Goal: Navigation & Orientation: Find specific page/section

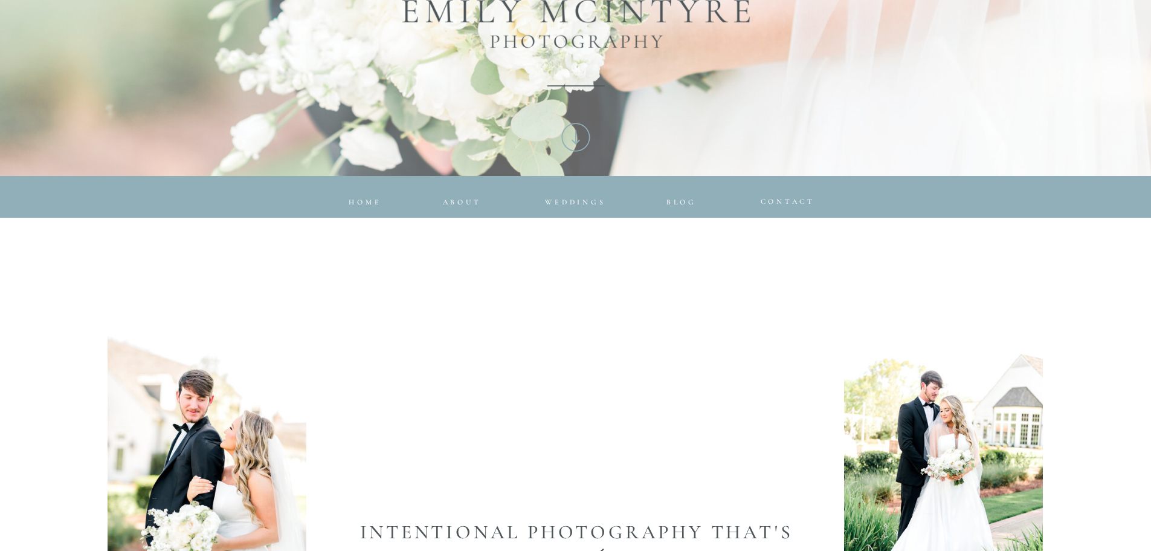
scroll to position [423, 0]
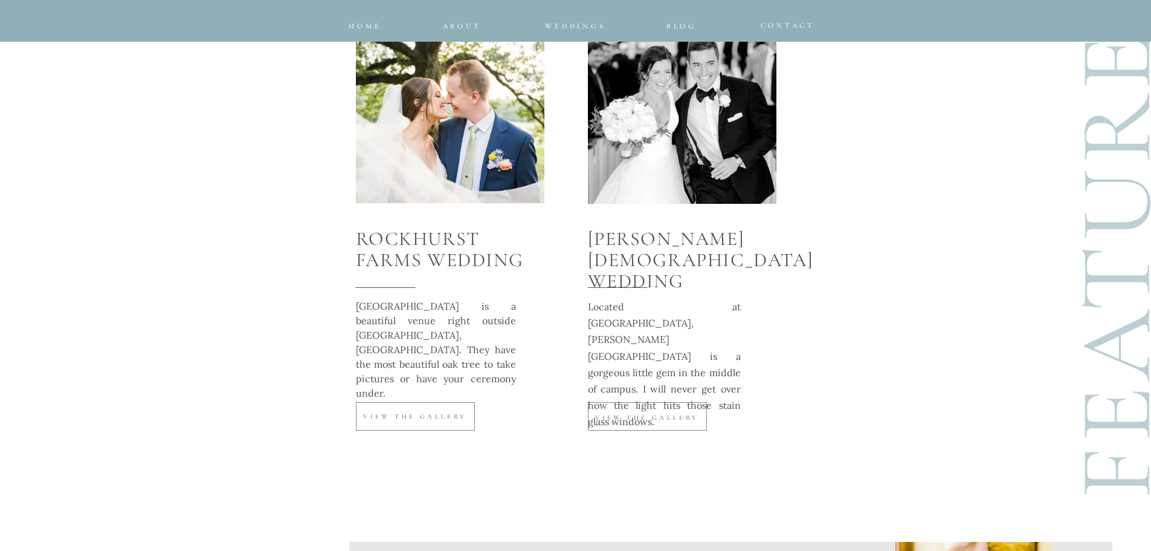
scroll to position [4604, 0]
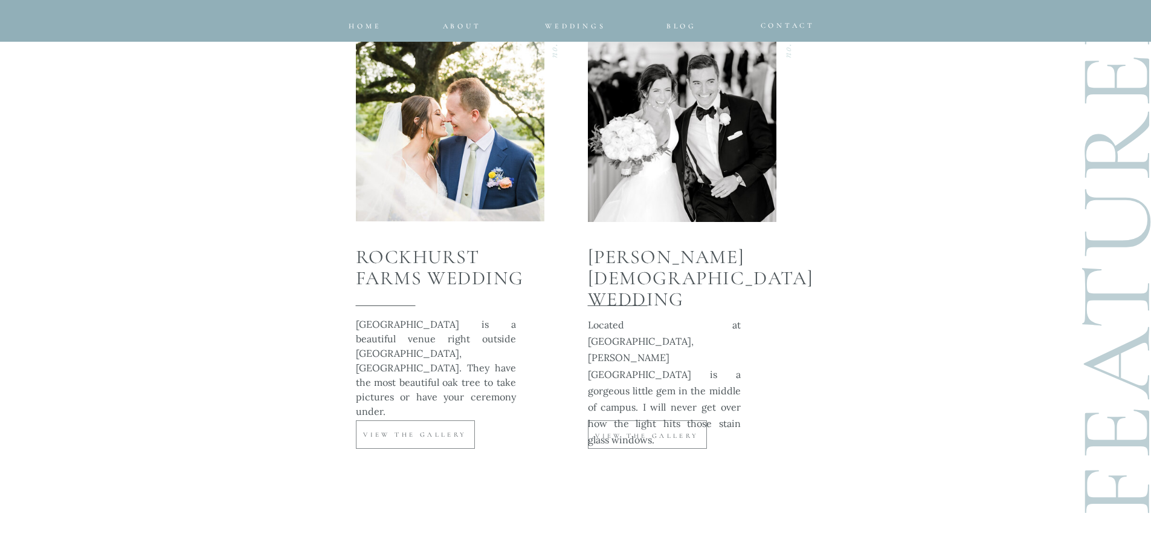
click at [619, 439] on p "VIEW THE GALLERY" at bounding box center [648, 436] width 112 height 10
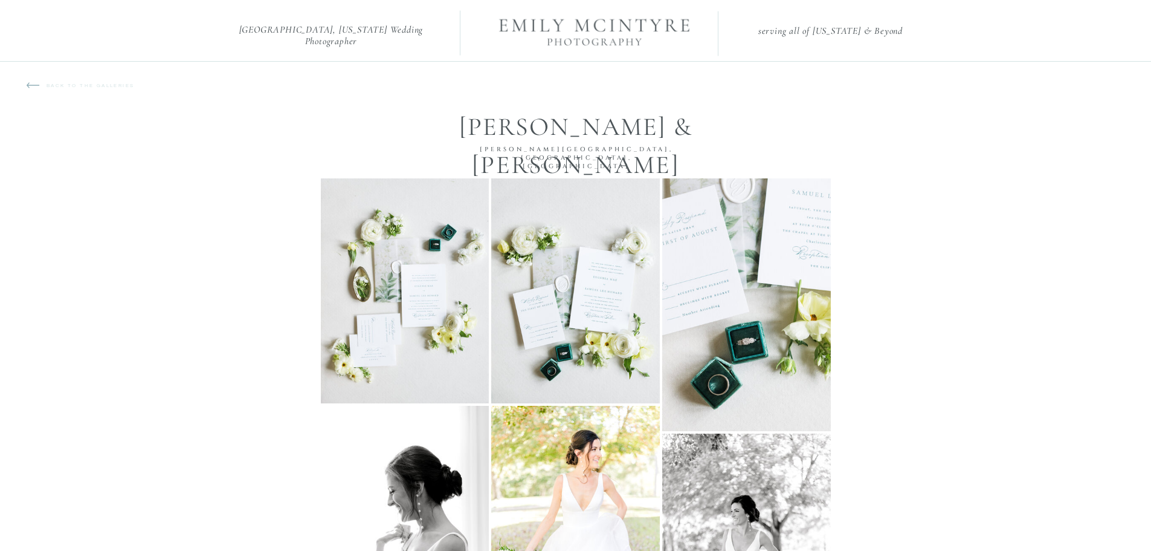
click at [94, 84] on p "back to the galleries" at bounding box center [98, 91] width 103 height 18
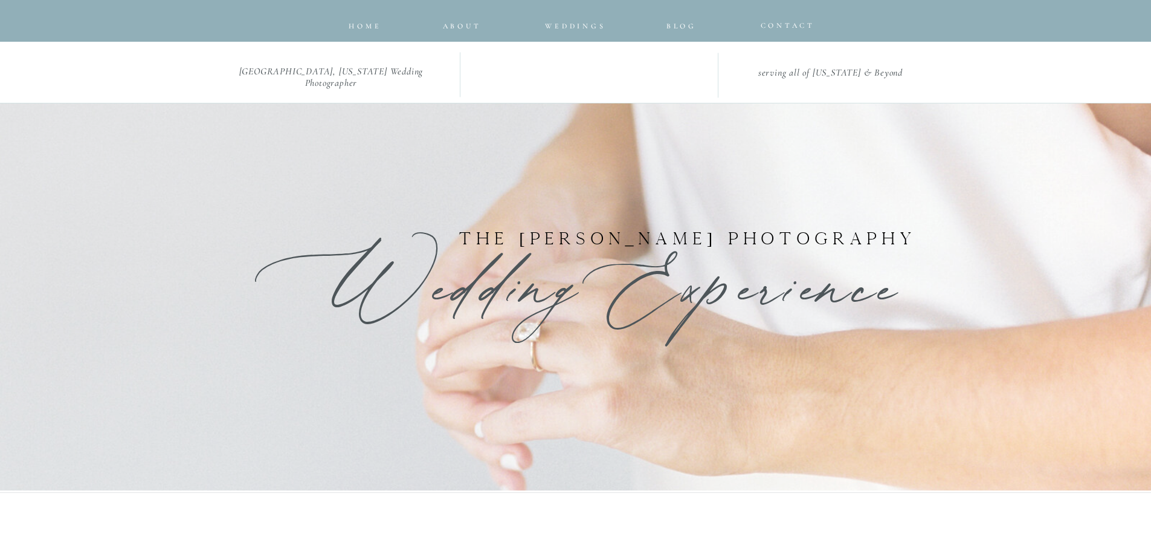
scroll to position [2001, 0]
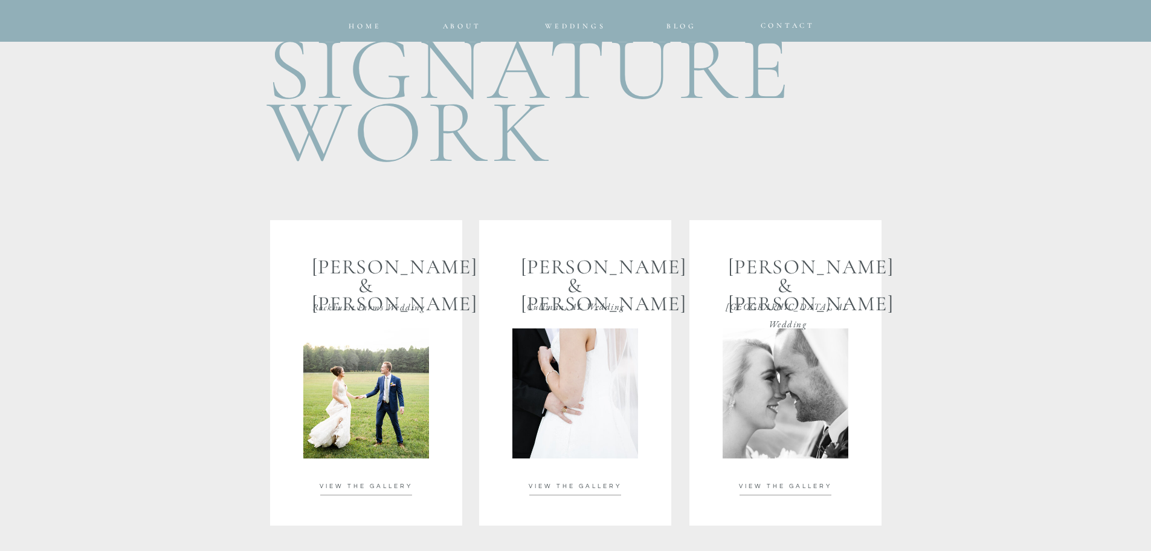
click at [574, 481] on div at bounding box center [575, 372] width 192 height 305
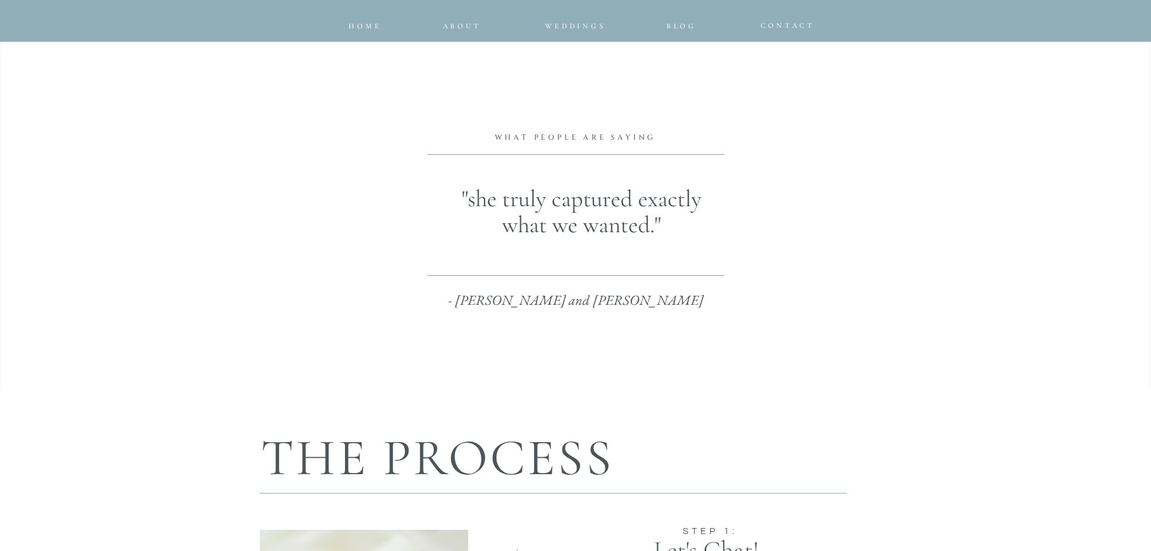
scroll to position [732, 0]
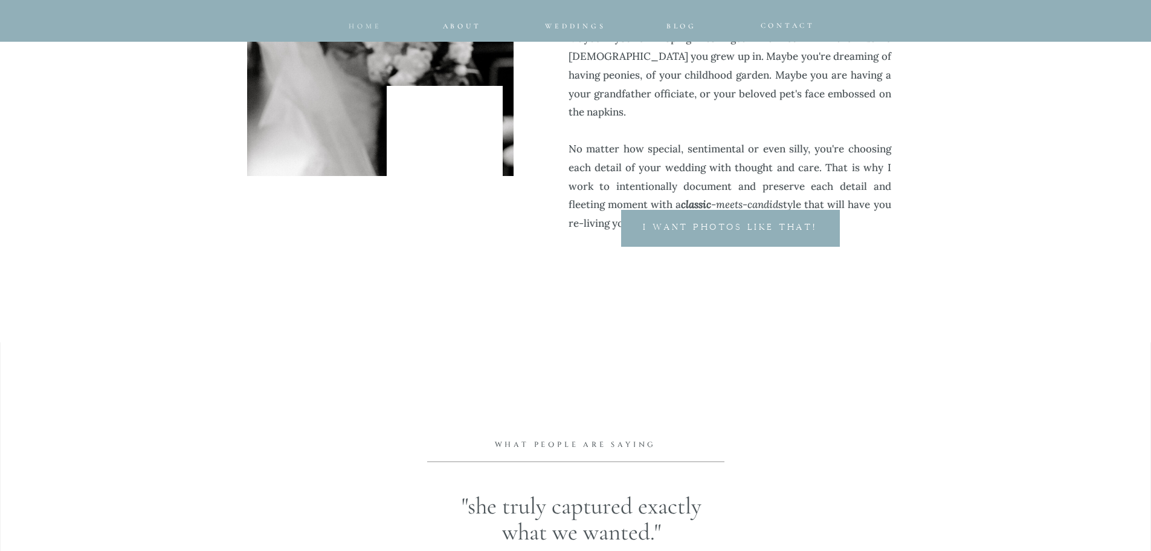
click at [370, 30] on span "home" at bounding box center [365, 26] width 33 height 8
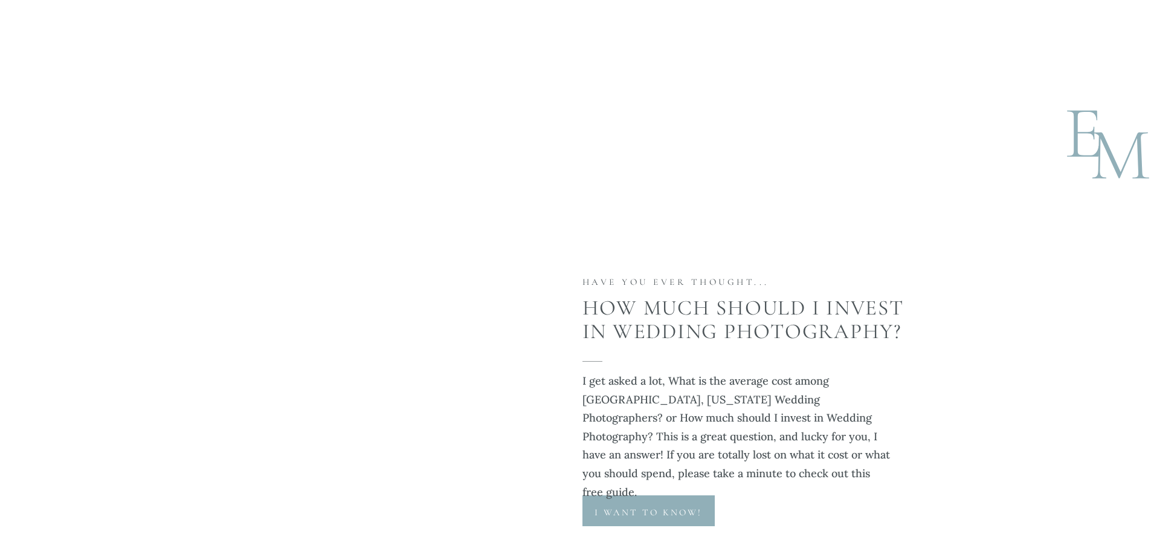
scroll to position [3686, 0]
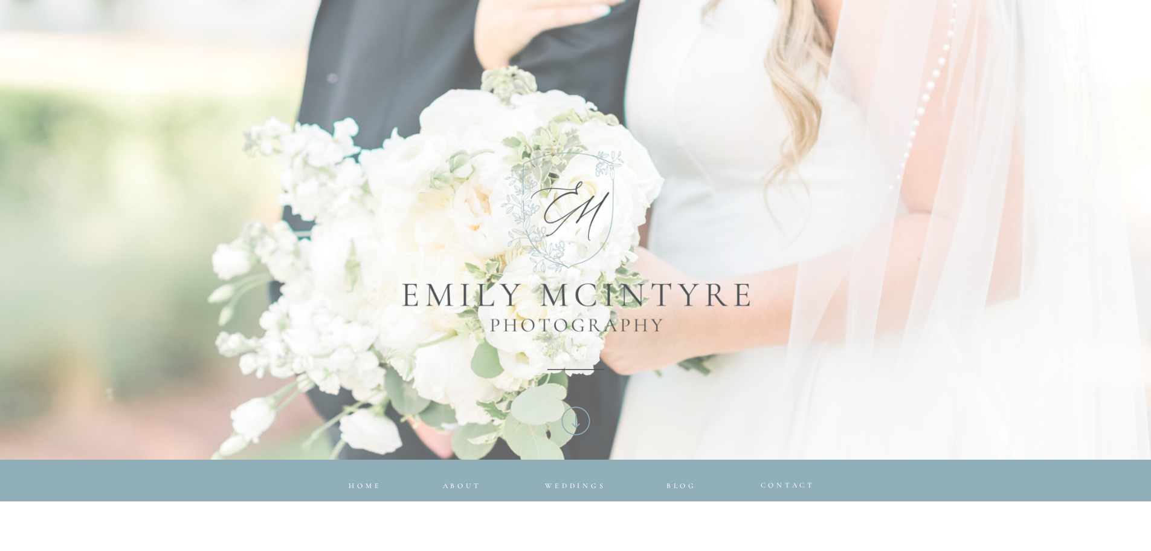
scroll to position [483, 0]
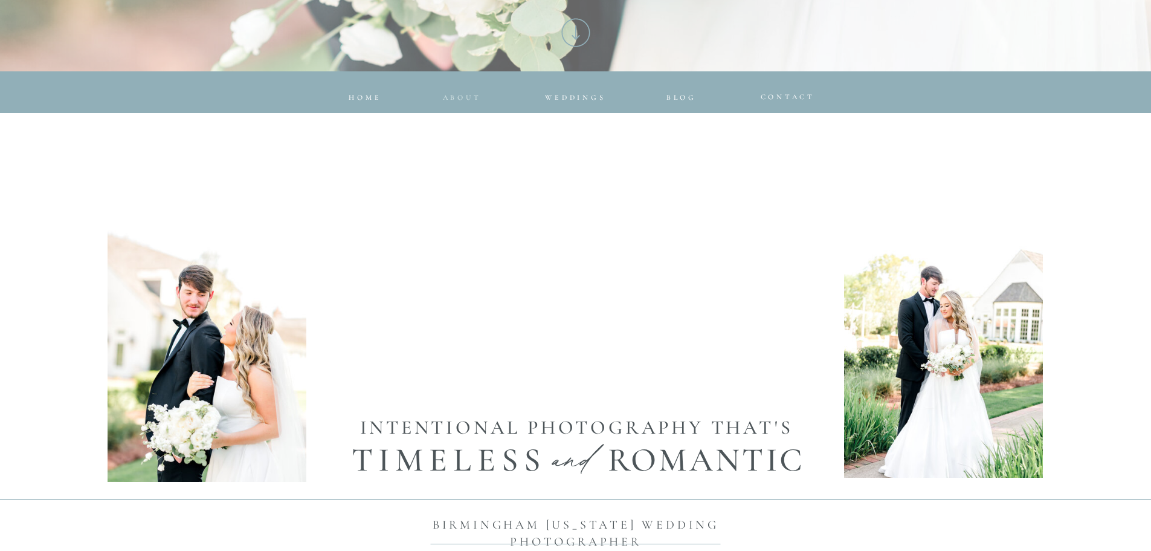
click at [461, 97] on nav "about" at bounding box center [460, 94] width 34 height 7
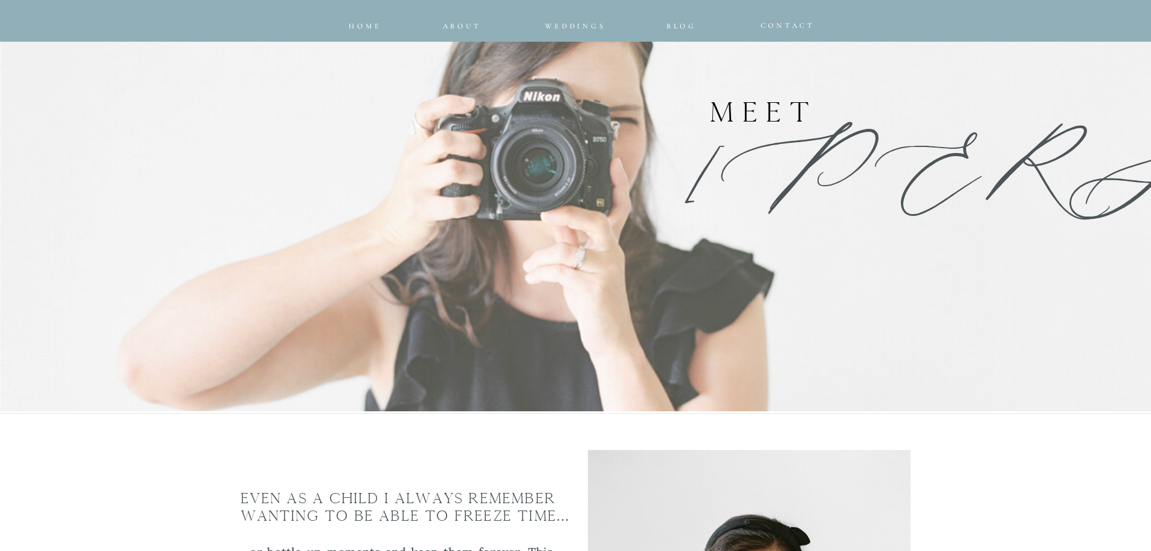
scroll to position [121, 0]
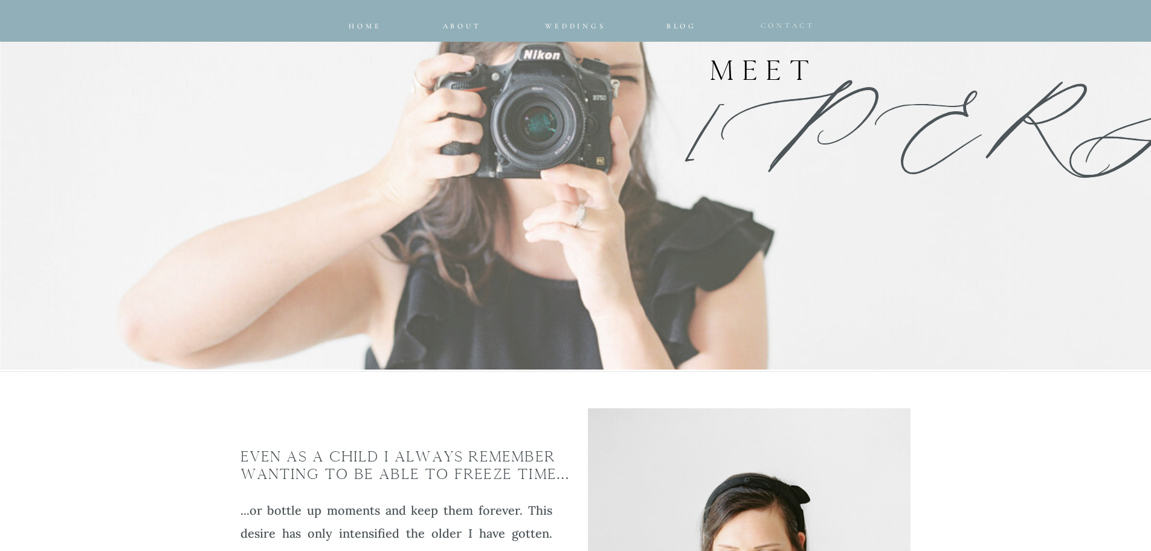
click at [776, 21] on nav "CONTACT" at bounding box center [783, 23] width 44 height 8
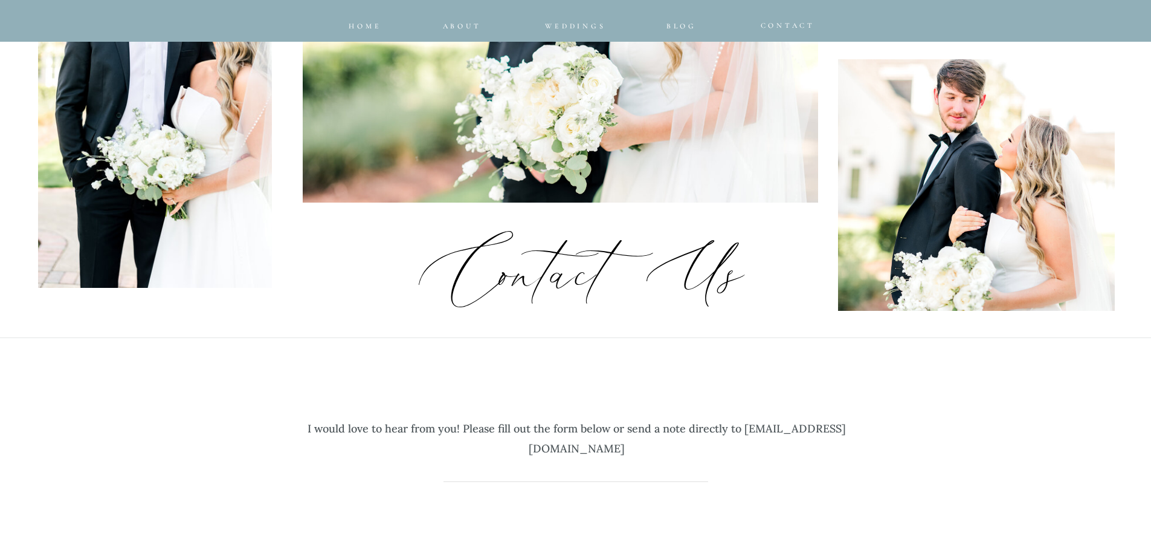
scroll to position [423, 0]
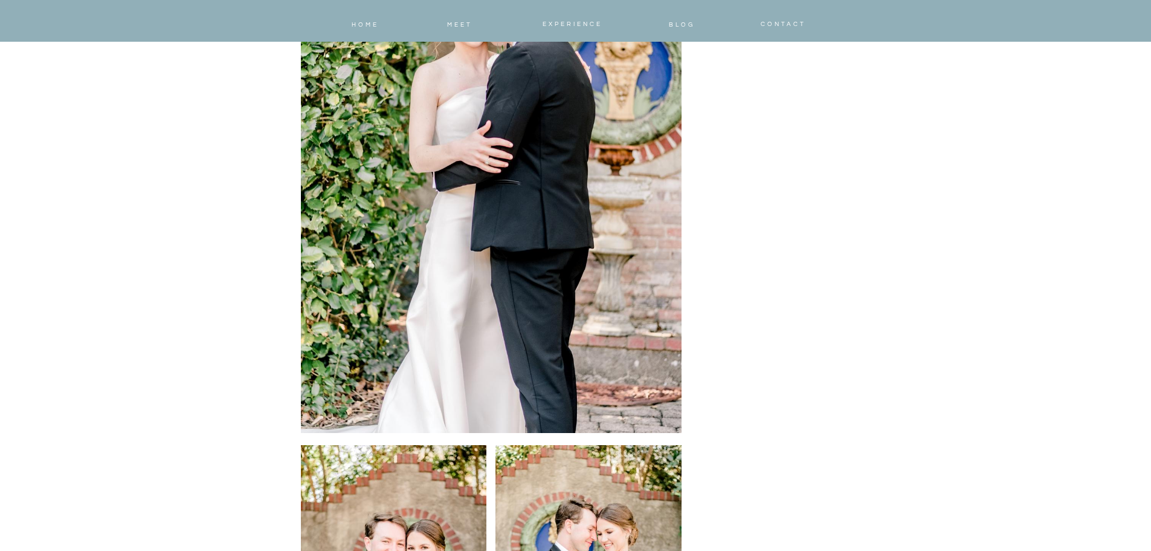
scroll to position [9005, 0]
